Goal: Task Accomplishment & Management: Manage account settings

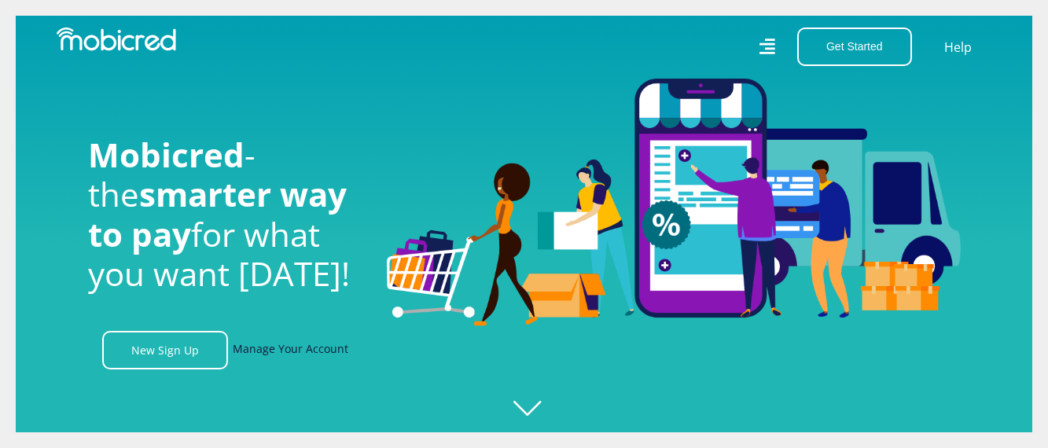
click at [277, 356] on link "Manage Your Account" at bounding box center [291, 350] width 116 height 39
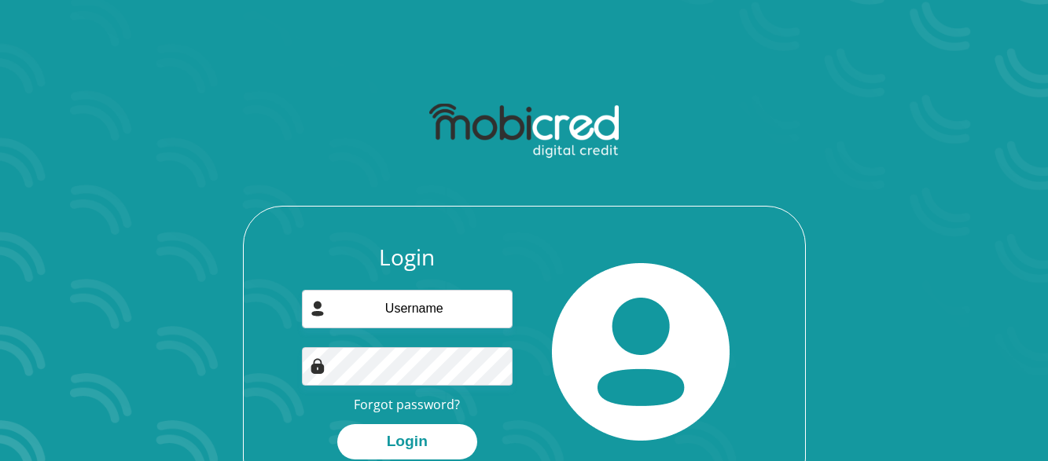
scroll to position [129, 0]
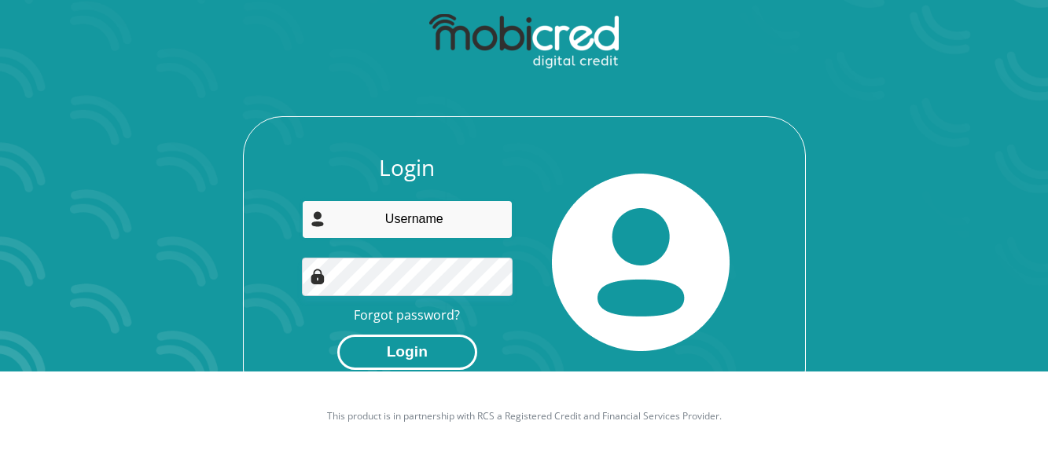
type input "[EMAIL_ADDRESS][DOMAIN_NAME]"
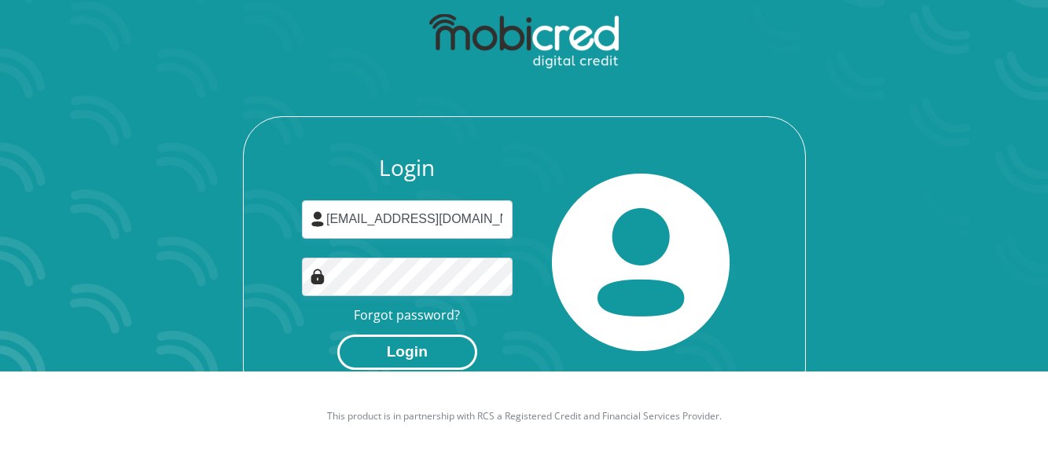
click at [413, 335] on button "Login" at bounding box center [407, 352] width 140 height 35
